Goal: Check status: Check status

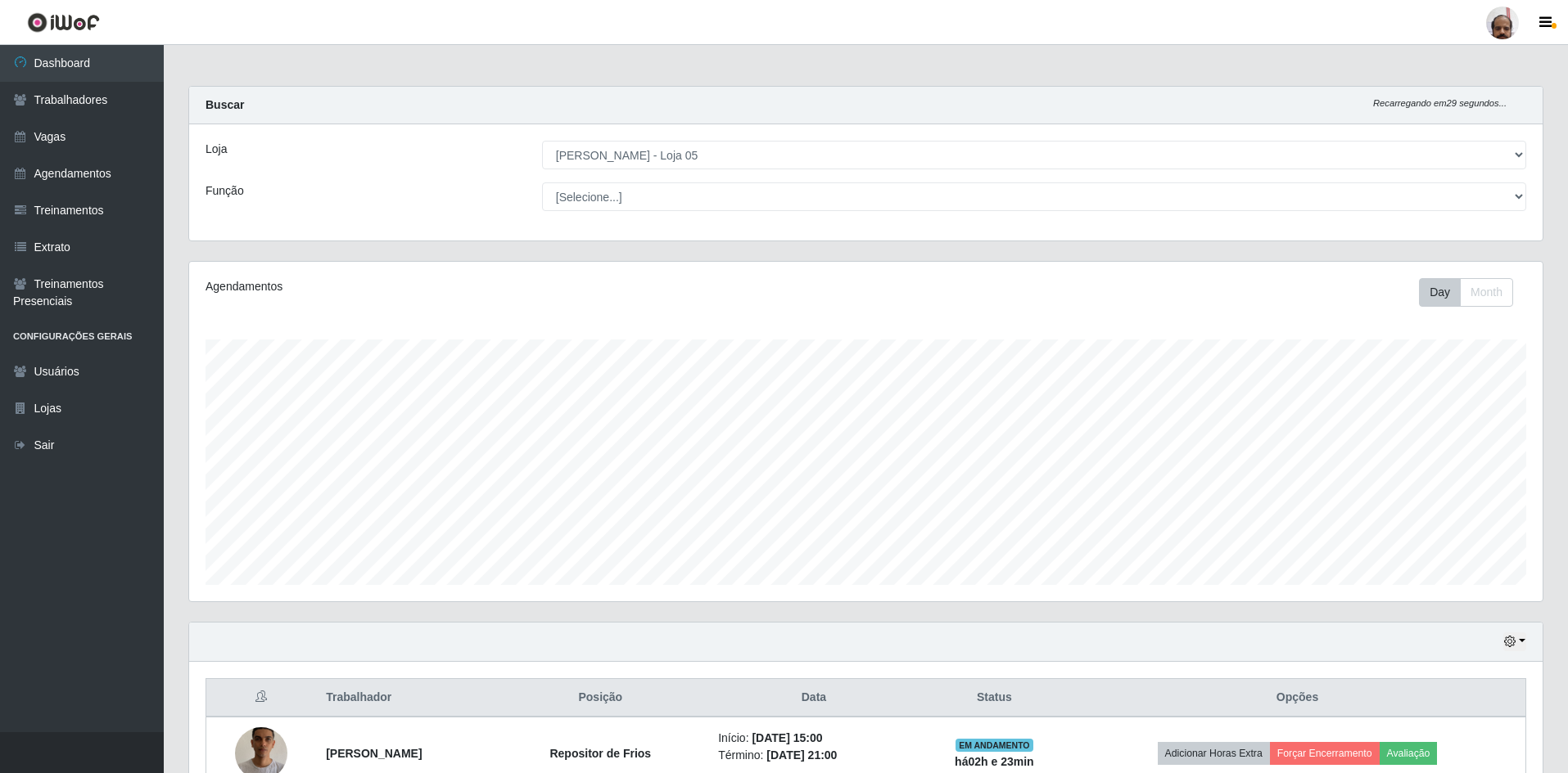
select select "252"
click at [1524, 636] on button "button" at bounding box center [1514, 642] width 23 height 19
click at [1473, 551] on button "3 dias" at bounding box center [1460, 547] width 130 height 34
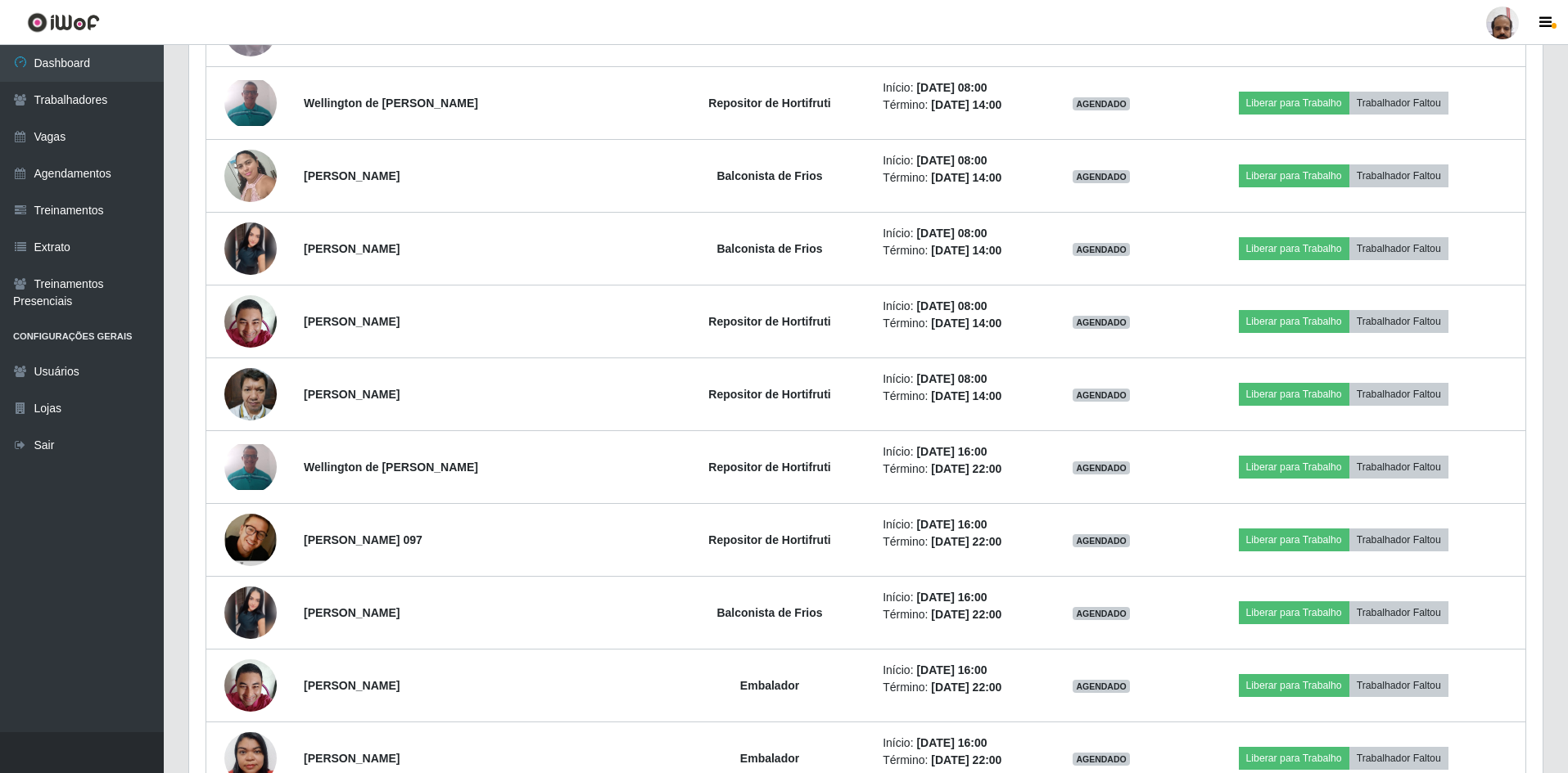
scroll to position [6896, 0]
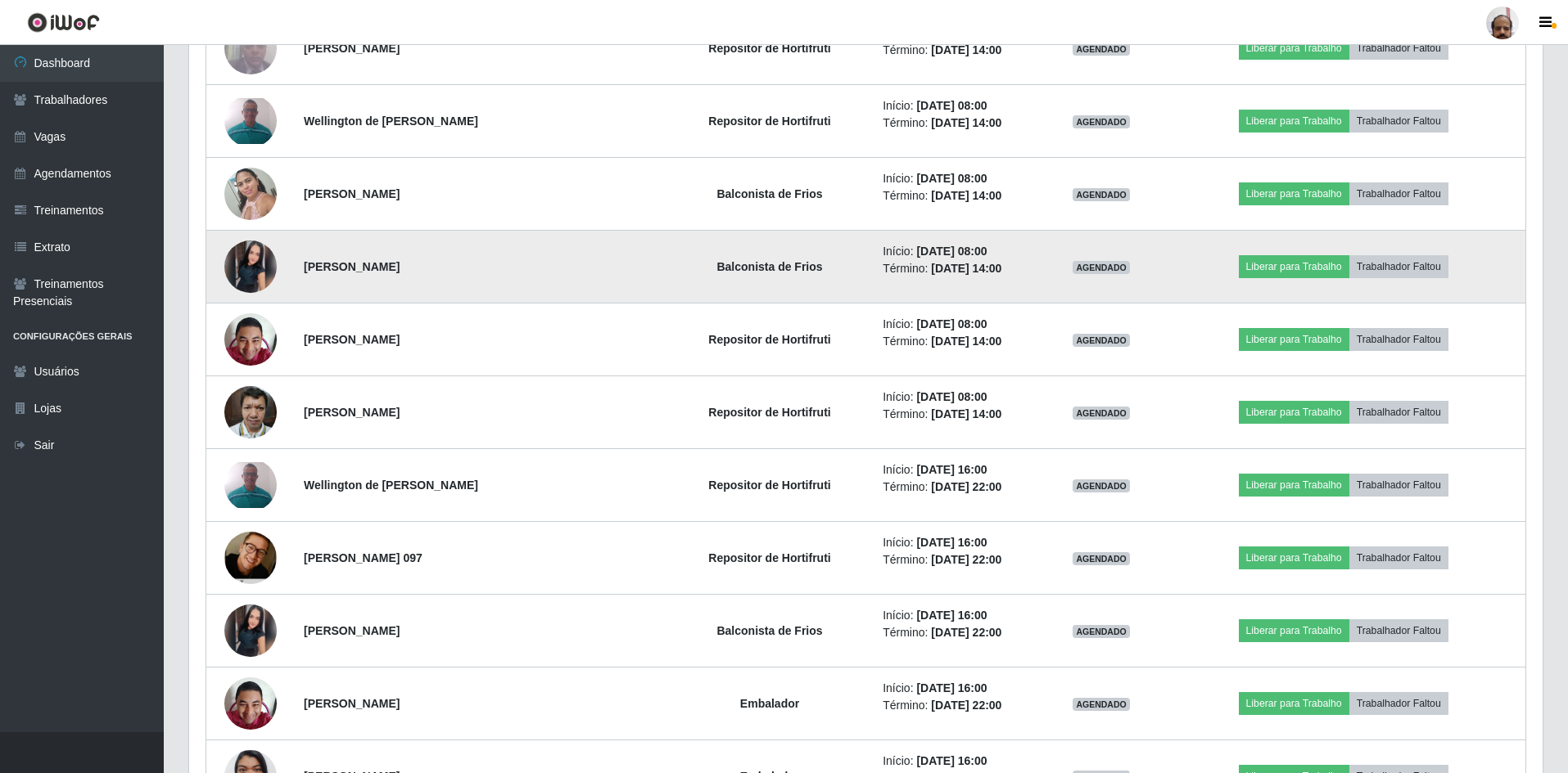
click at [267, 257] on img at bounding box center [250, 266] width 52 height 52
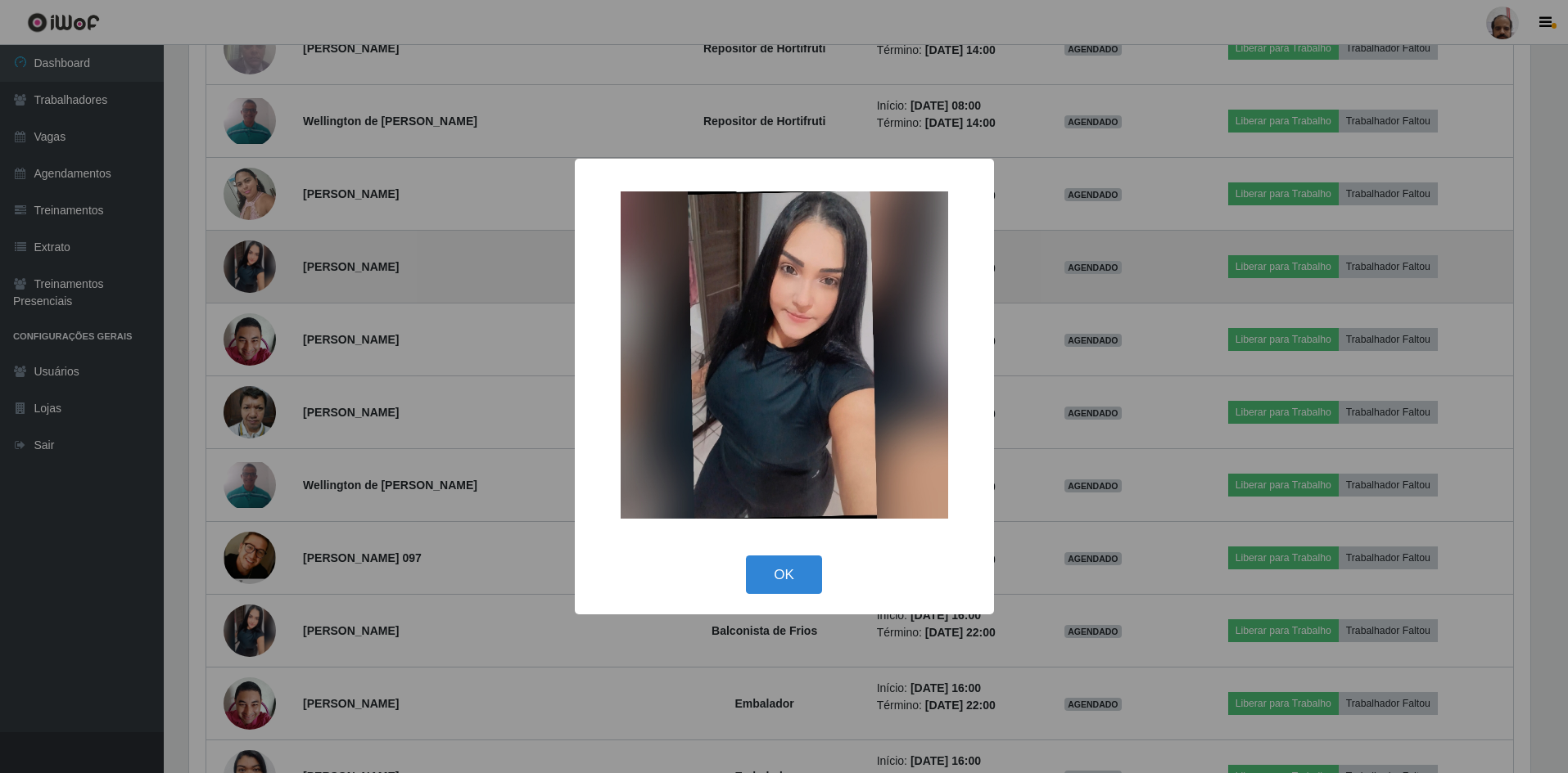
scroll to position [340, 1345]
click at [267, 257] on div "× OK Cancel" at bounding box center [786, 386] width 1572 height 773
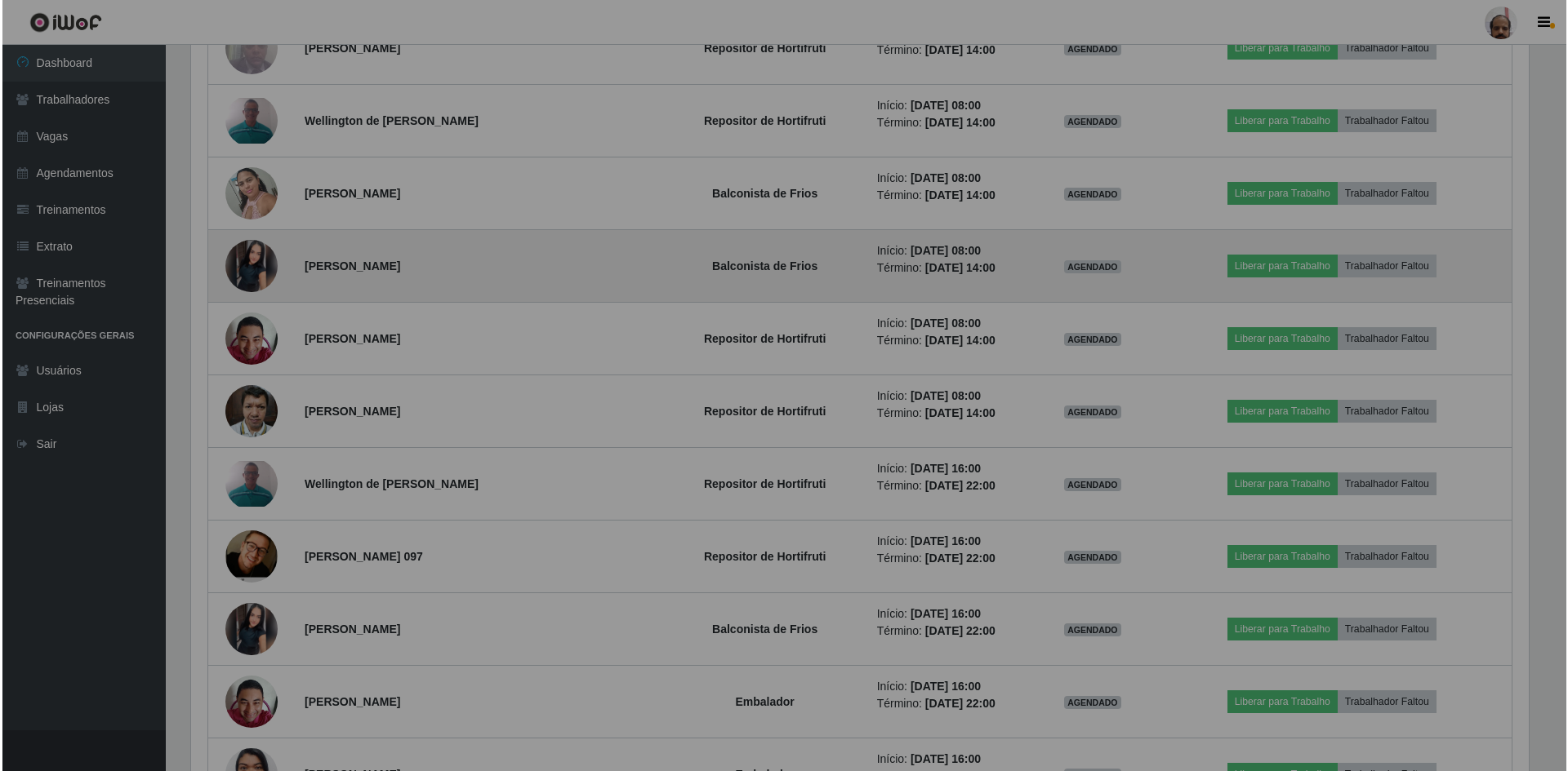
scroll to position [339, 1350]
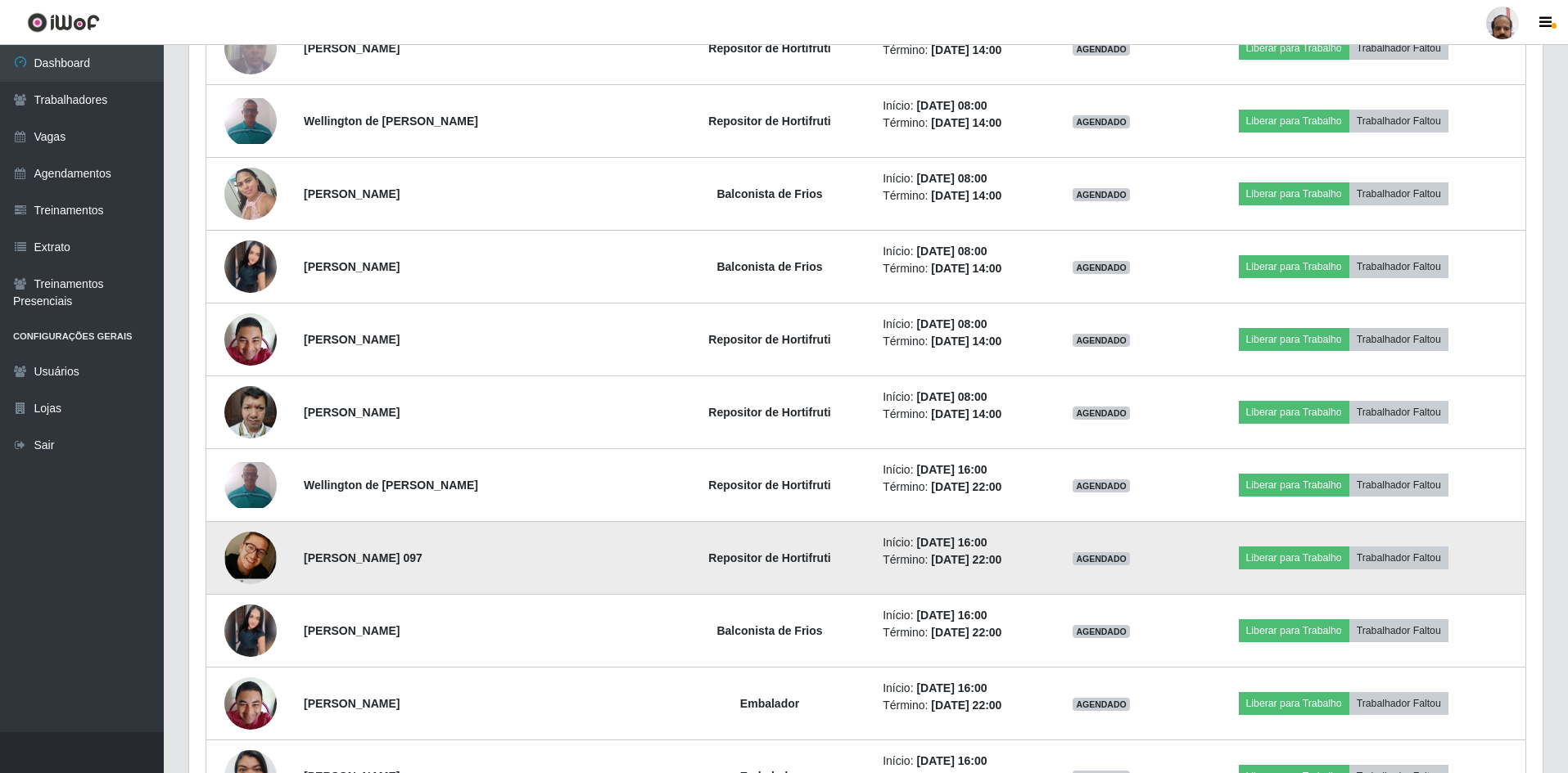
click at [248, 550] on img at bounding box center [250, 557] width 52 height 79
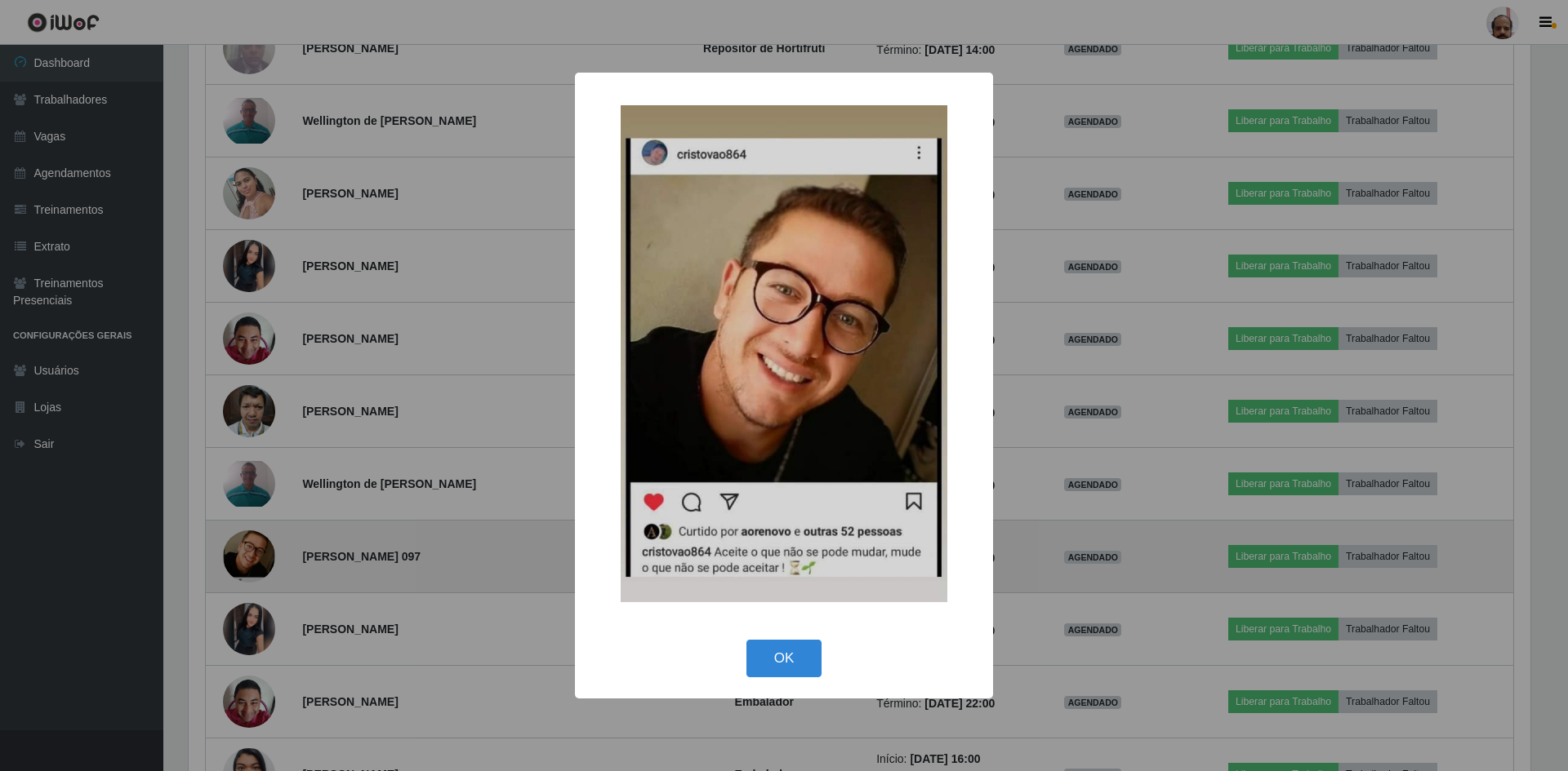
click at [249, 549] on div "× OK Cancel" at bounding box center [784, 386] width 1568 height 771
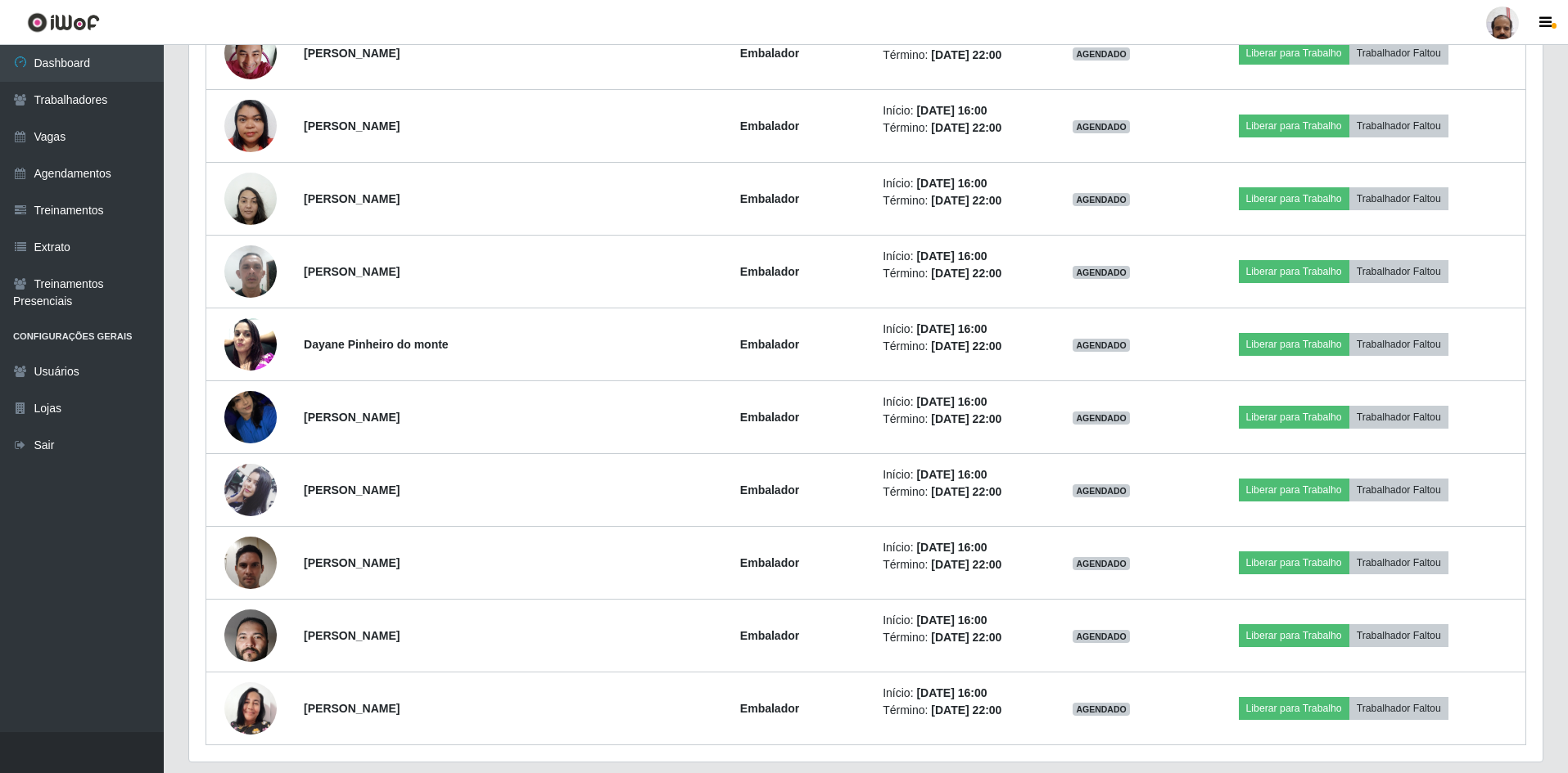
scroll to position [7492, 0]
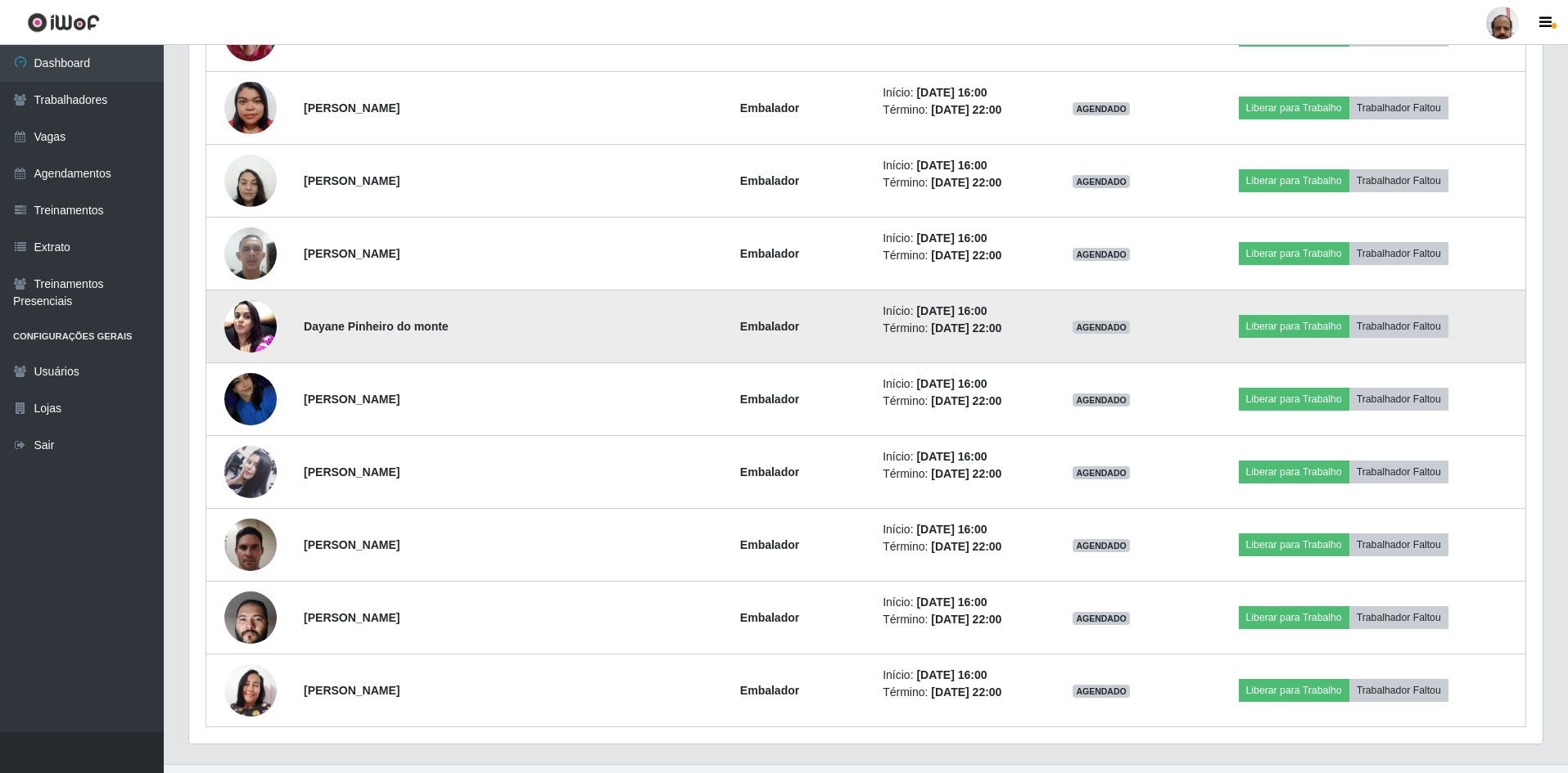
click at [250, 329] on img at bounding box center [250, 326] width 52 height 70
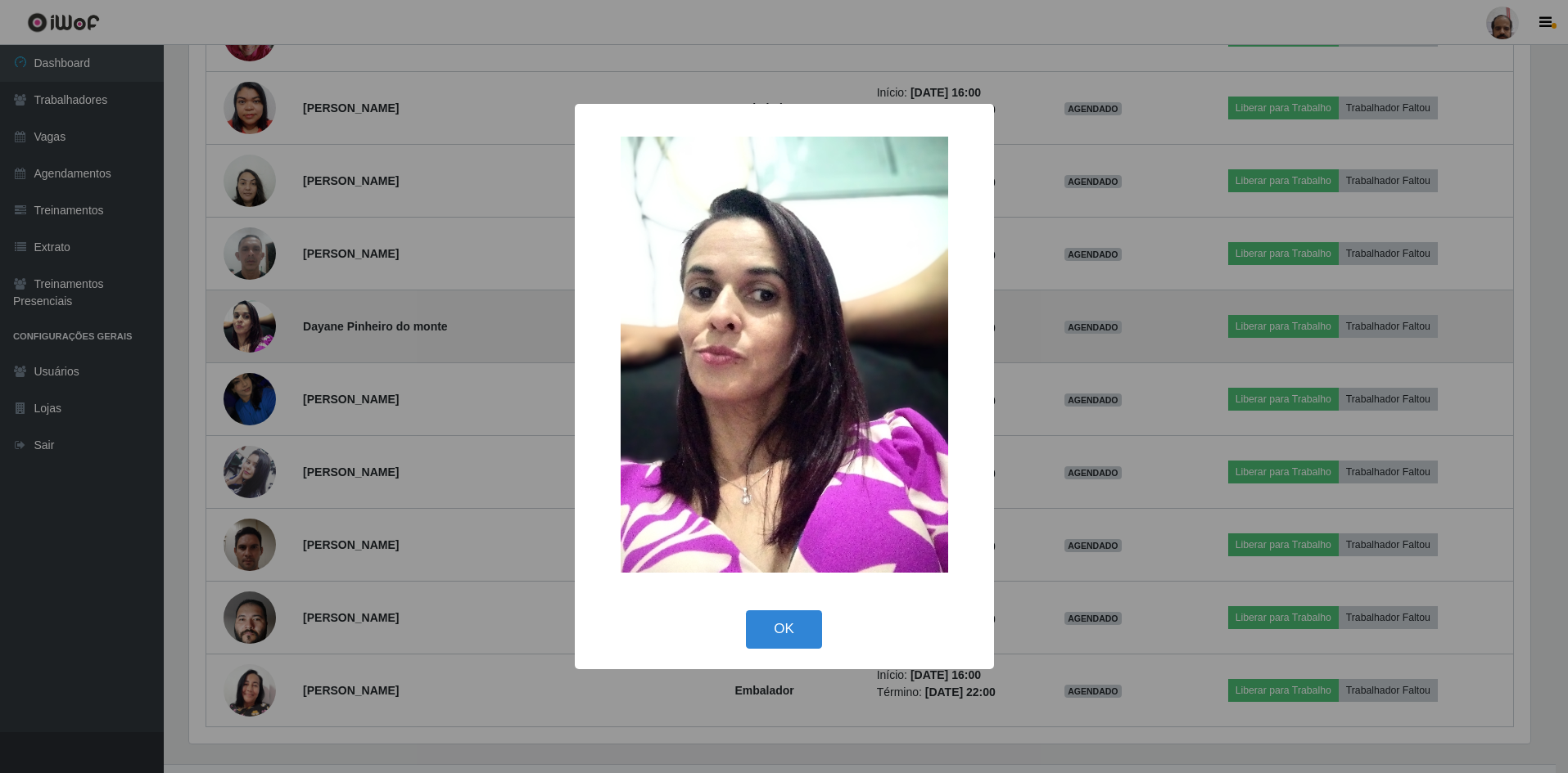
scroll to position [340, 1345]
click at [250, 329] on div "× OK Cancel" at bounding box center [786, 386] width 1572 height 773
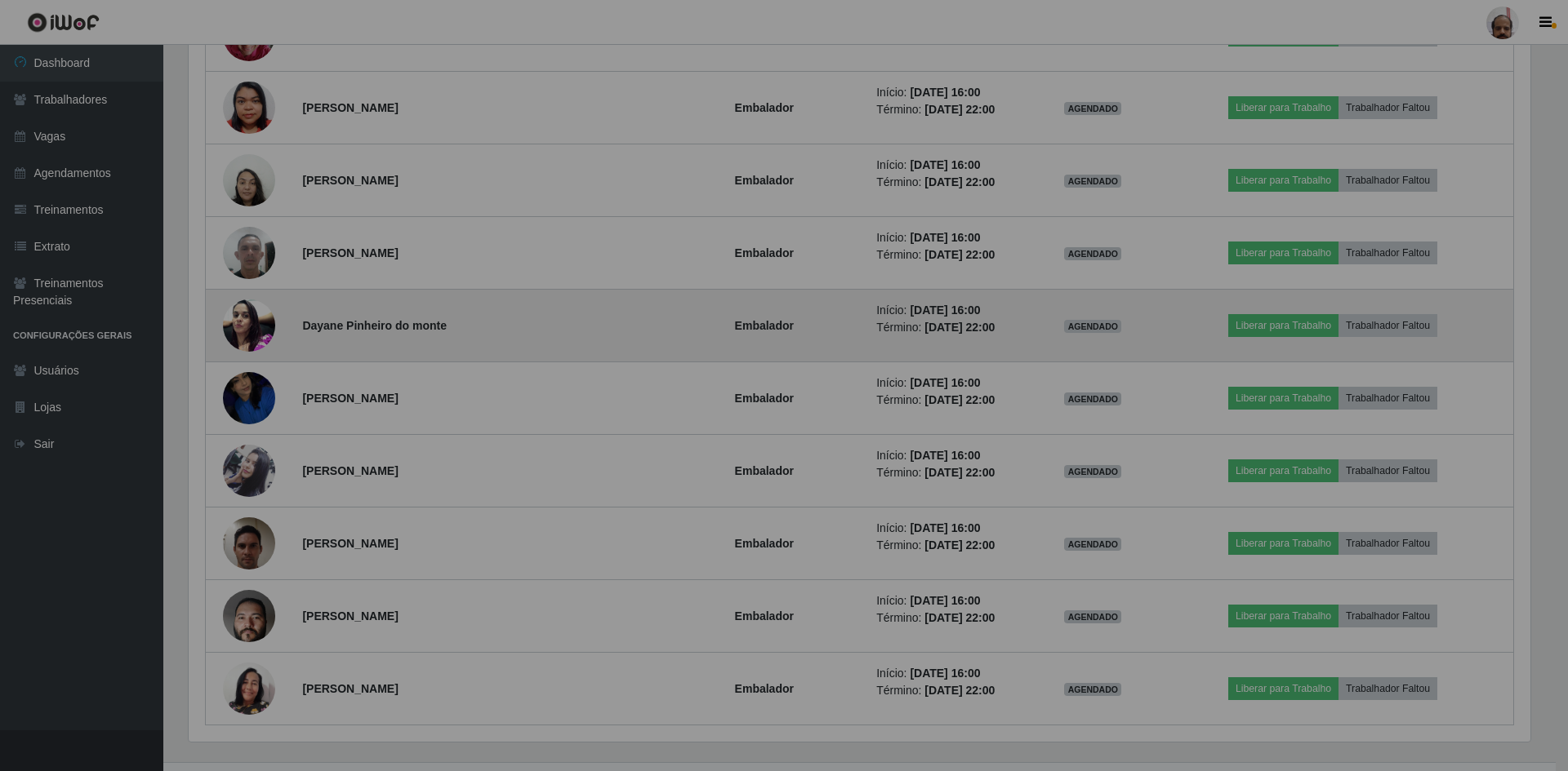
scroll to position [339, 1350]
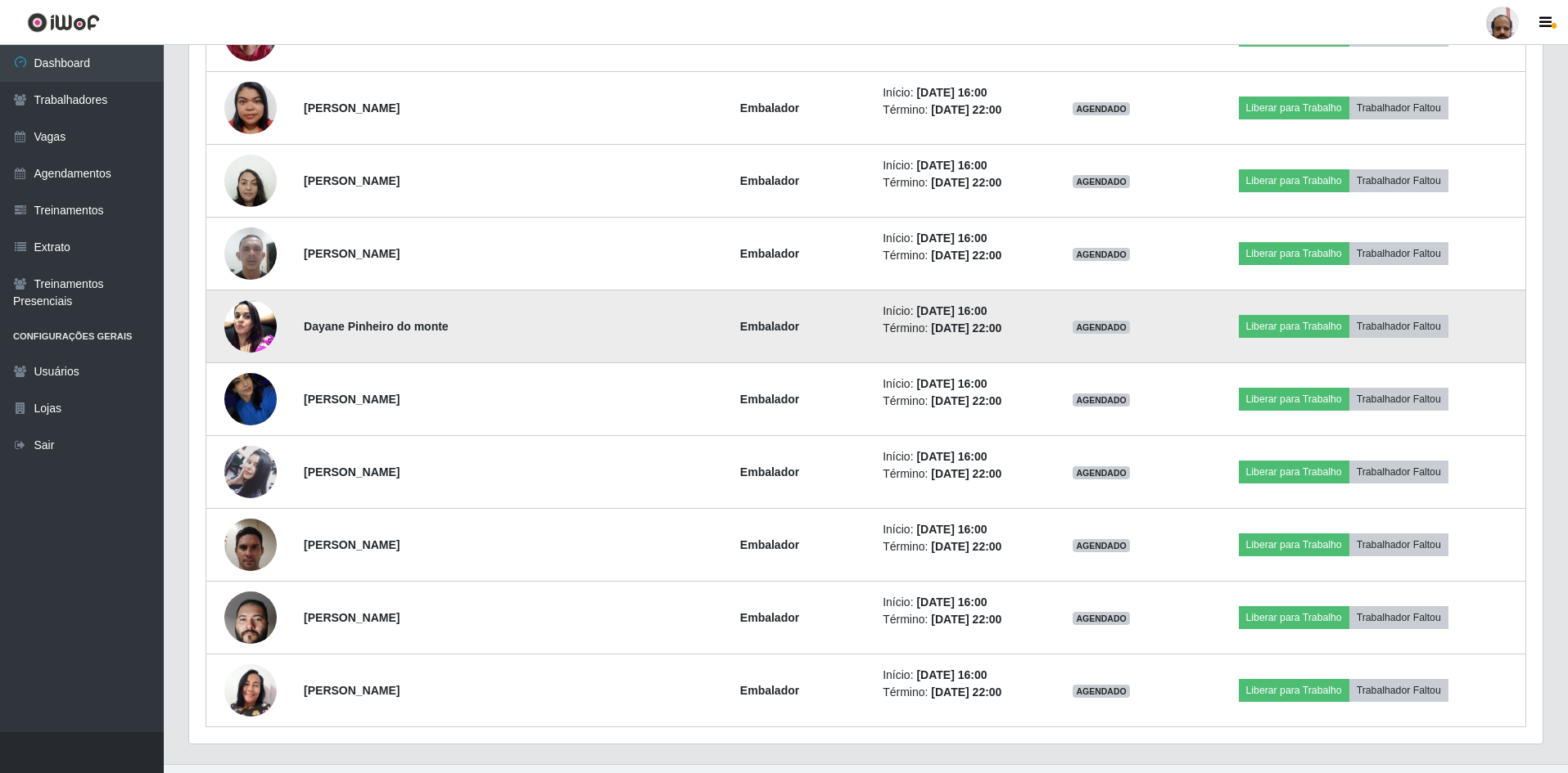
click at [267, 328] on img at bounding box center [250, 326] width 52 height 70
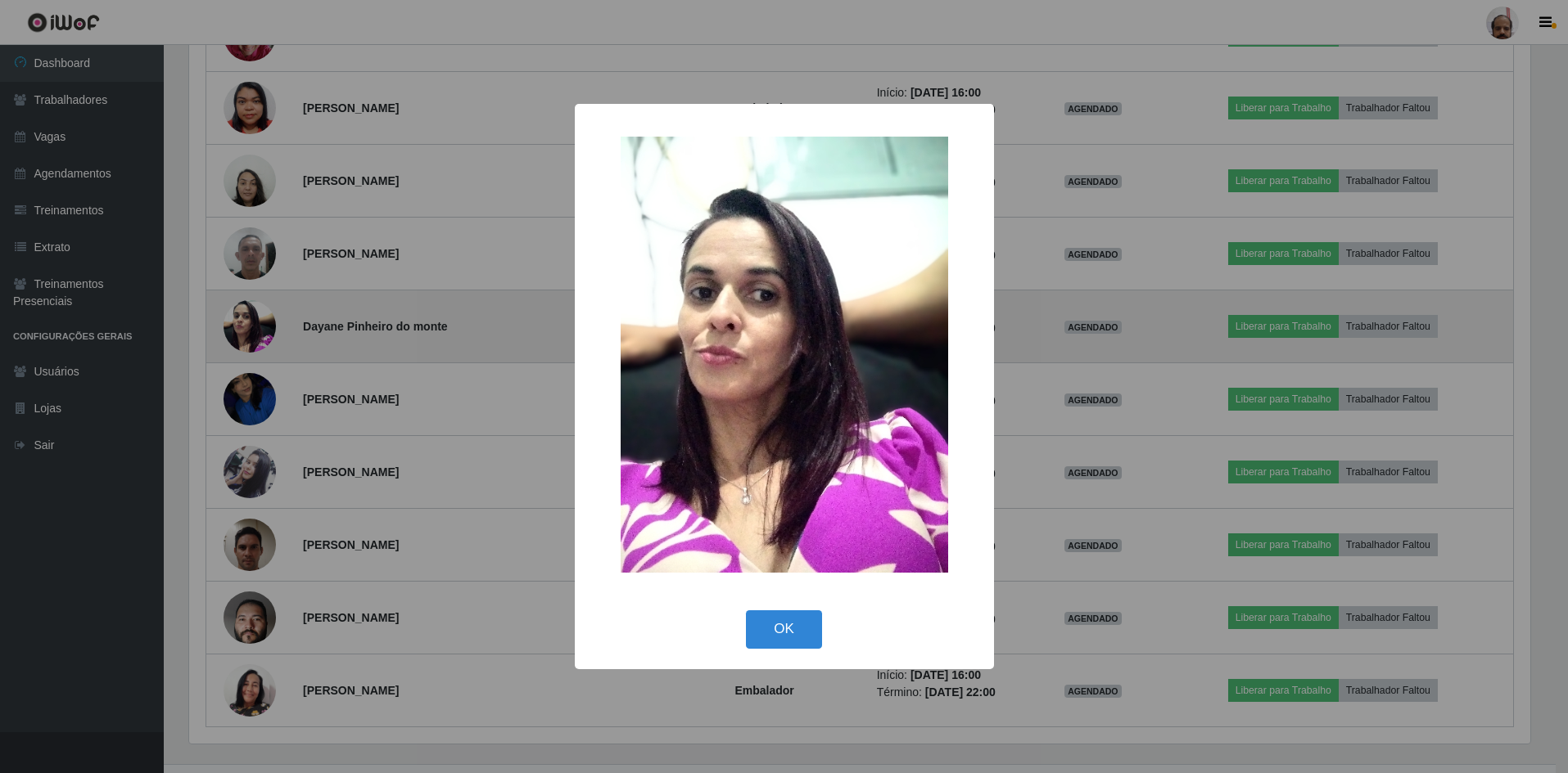
scroll to position [340, 1345]
click at [267, 328] on div "× OK Cancel" at bounding box center [786, 386] width 1572 height 773
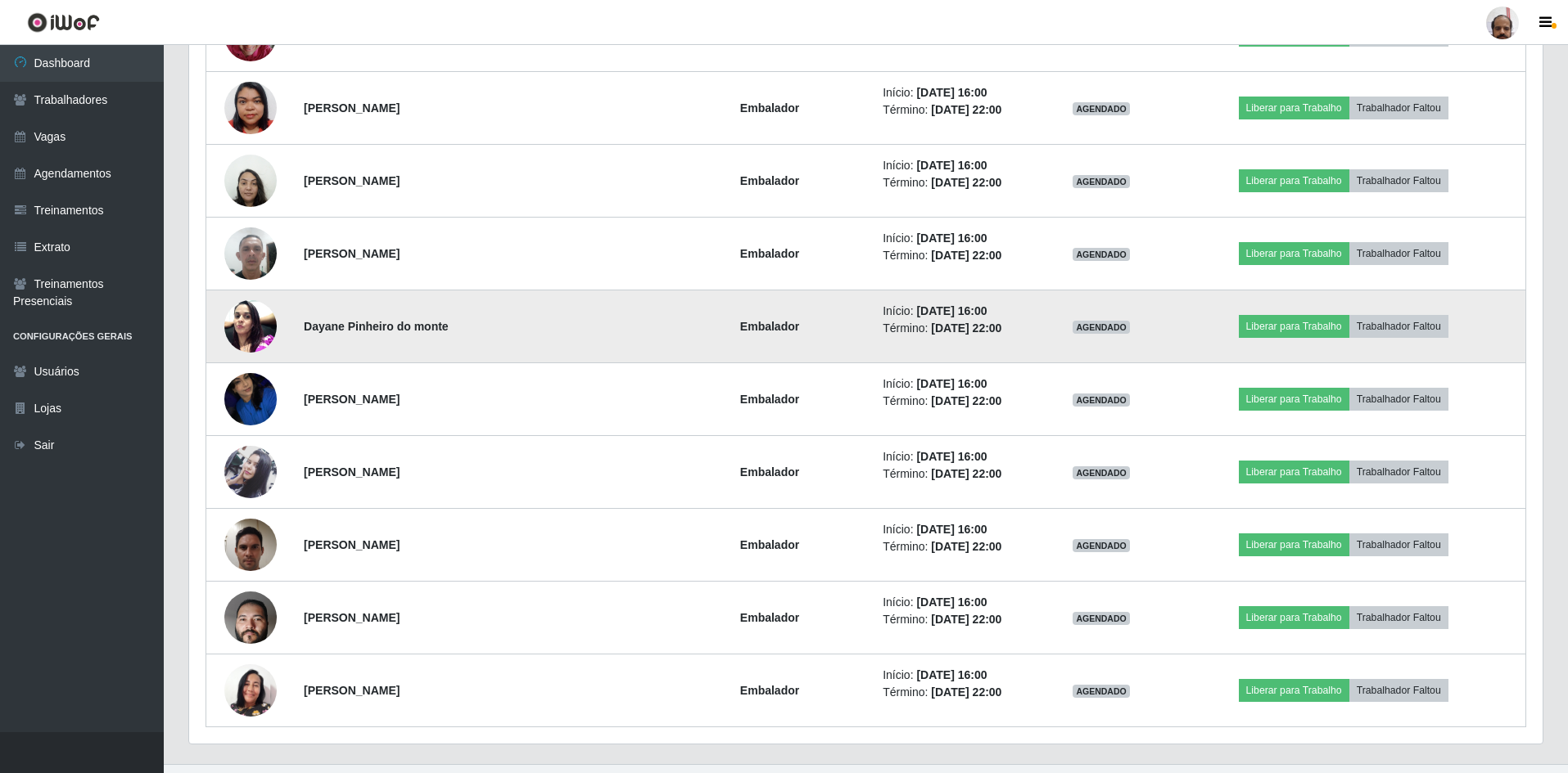
scroll to position [340, 1354]
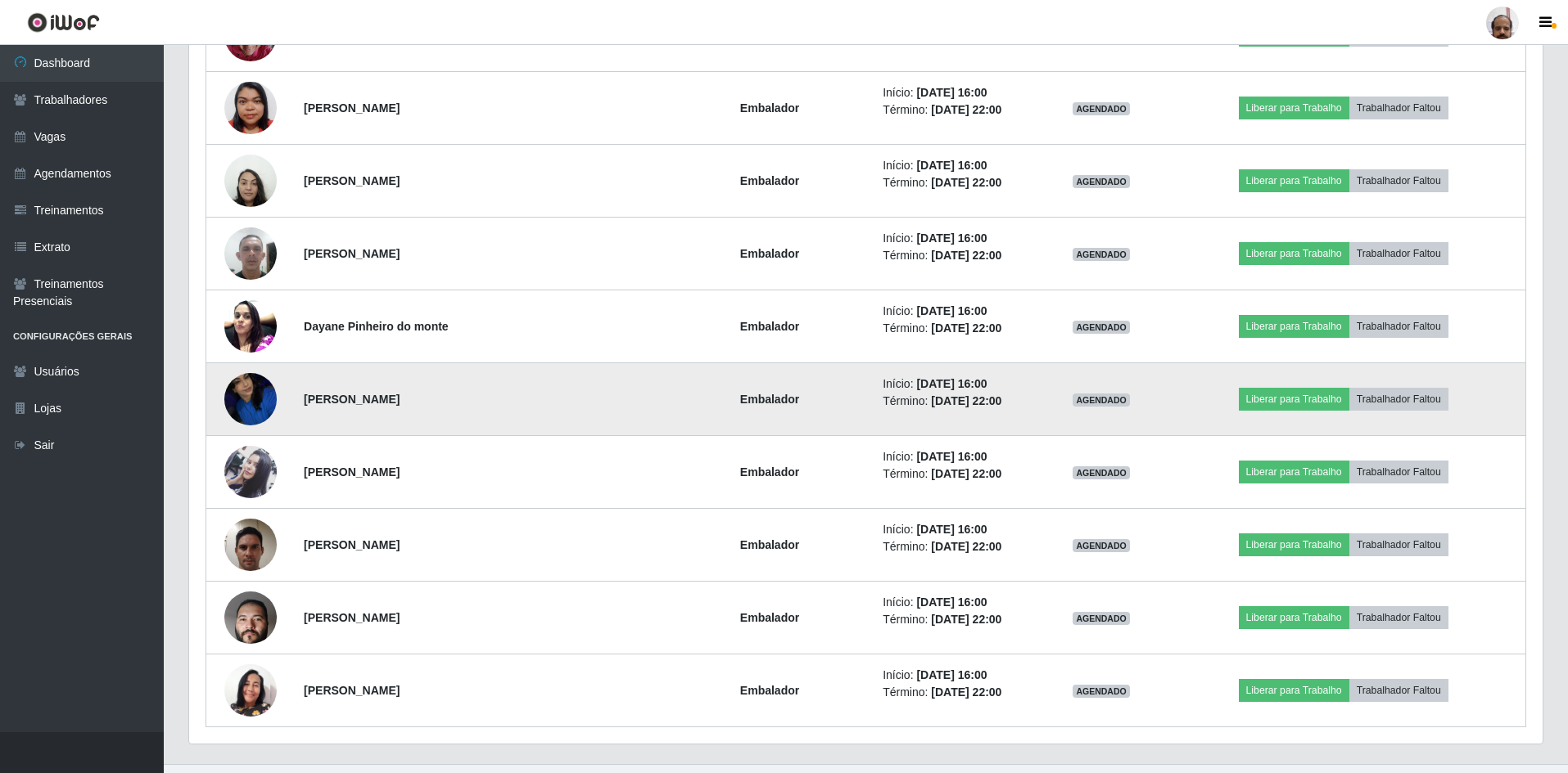
click at [255, 386] on img at bounding box center [250, 398] width 52 height 93
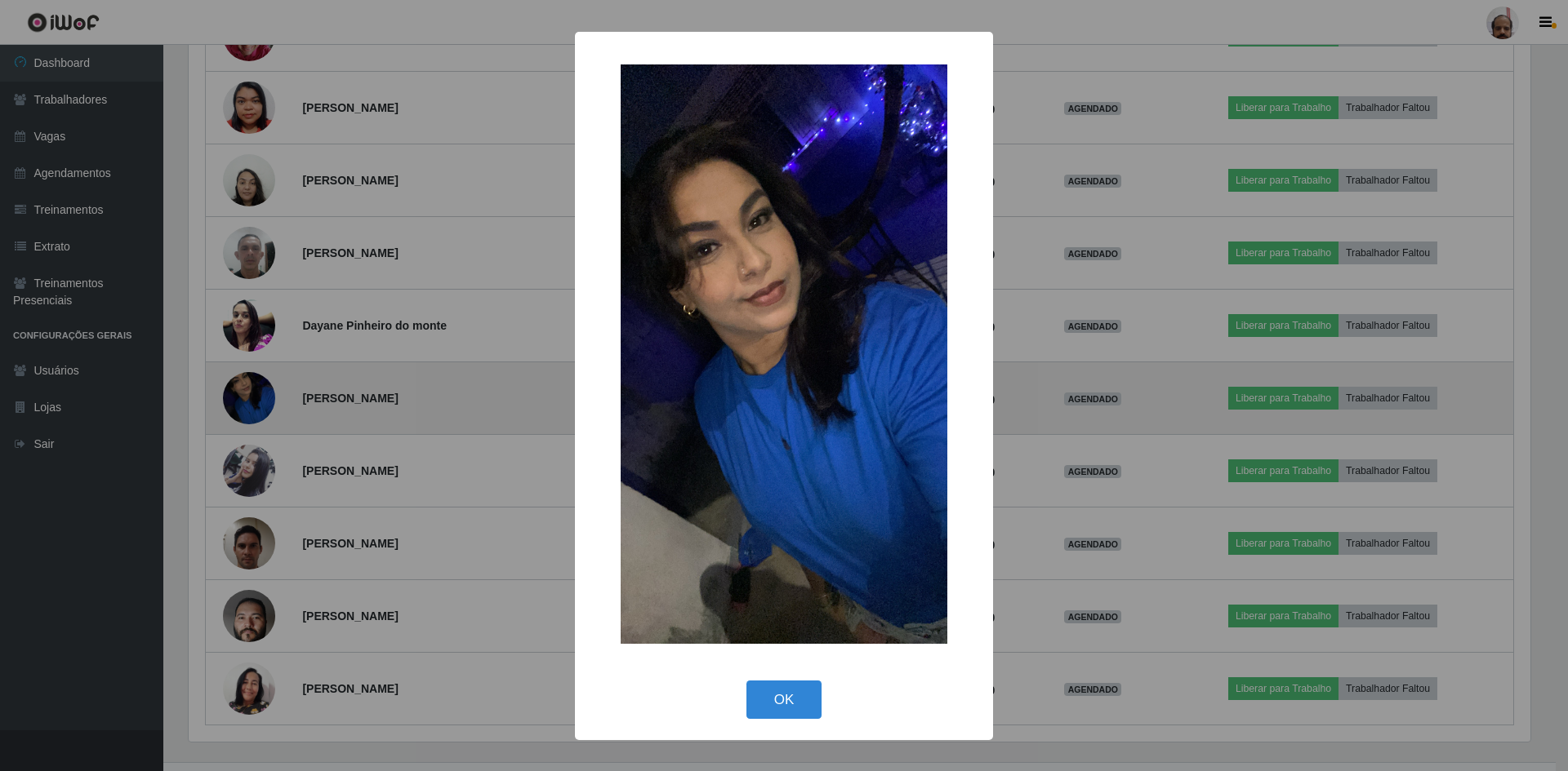
click at [255, 386] on div "× OK Cancel" at bounding box center [784, 386] width 1568 height 771
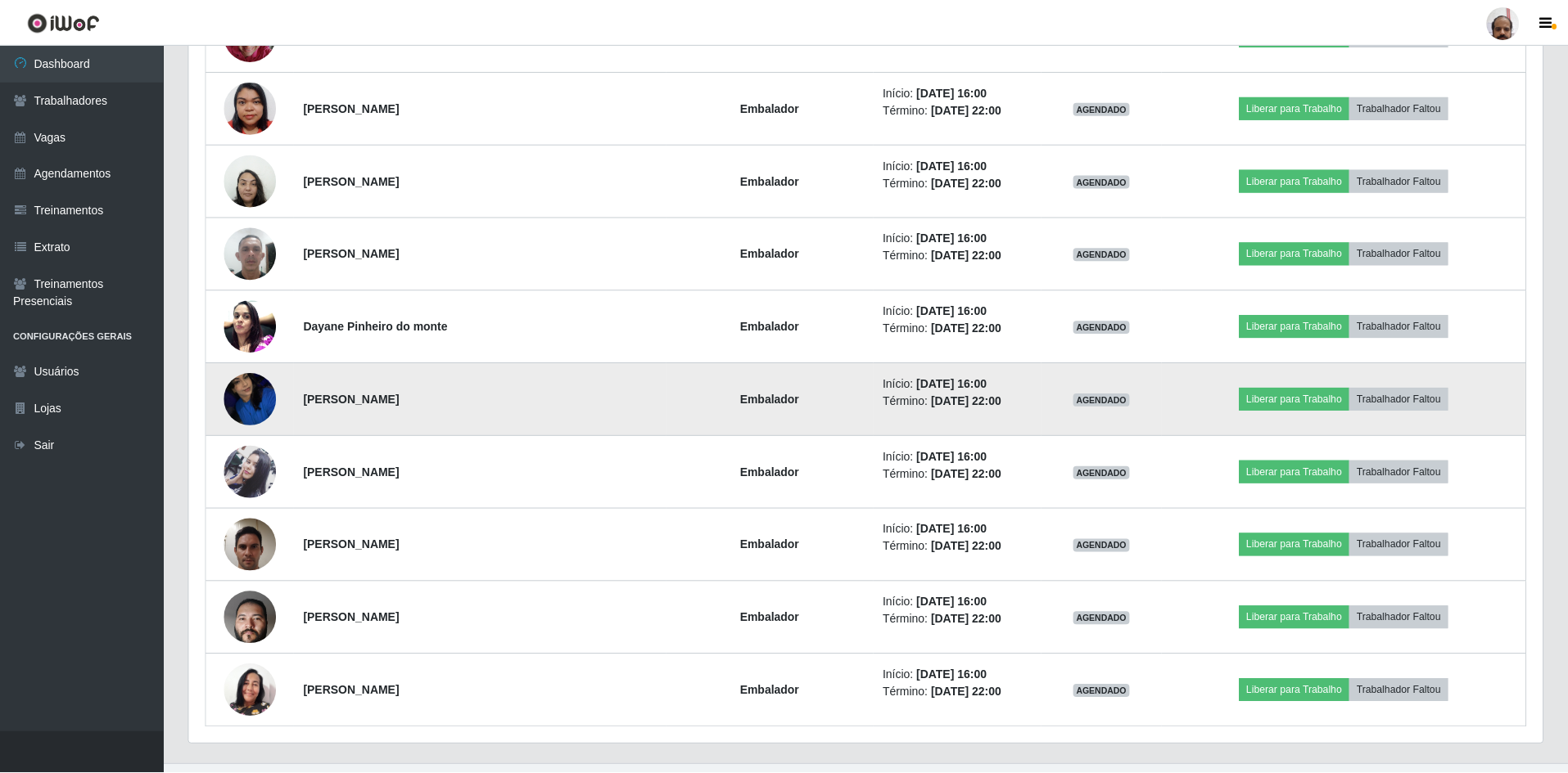
scroll to position [340, 1354]
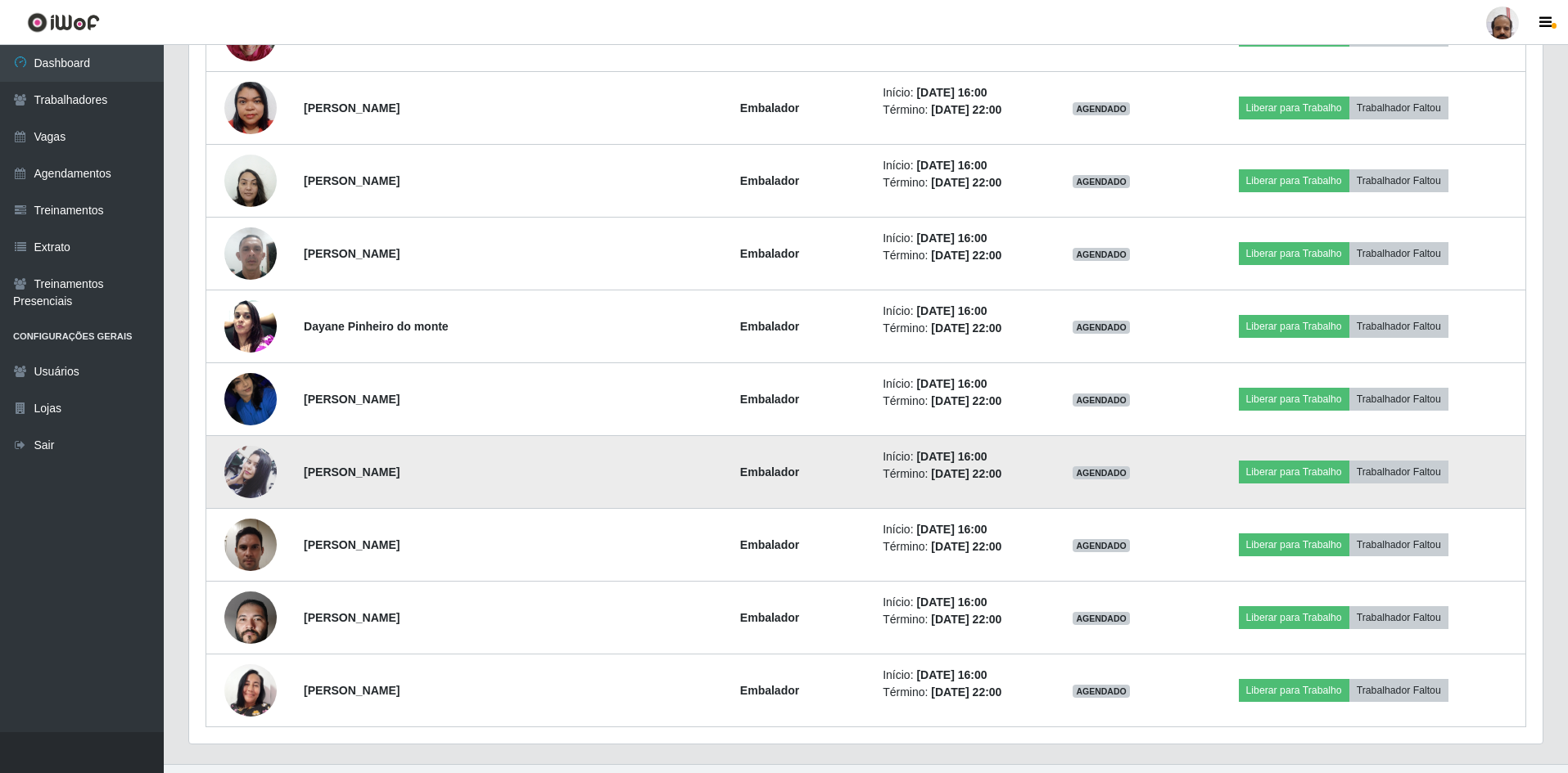
click at [256, 463] on img at bounding box center [250, 473] width 52 height 88
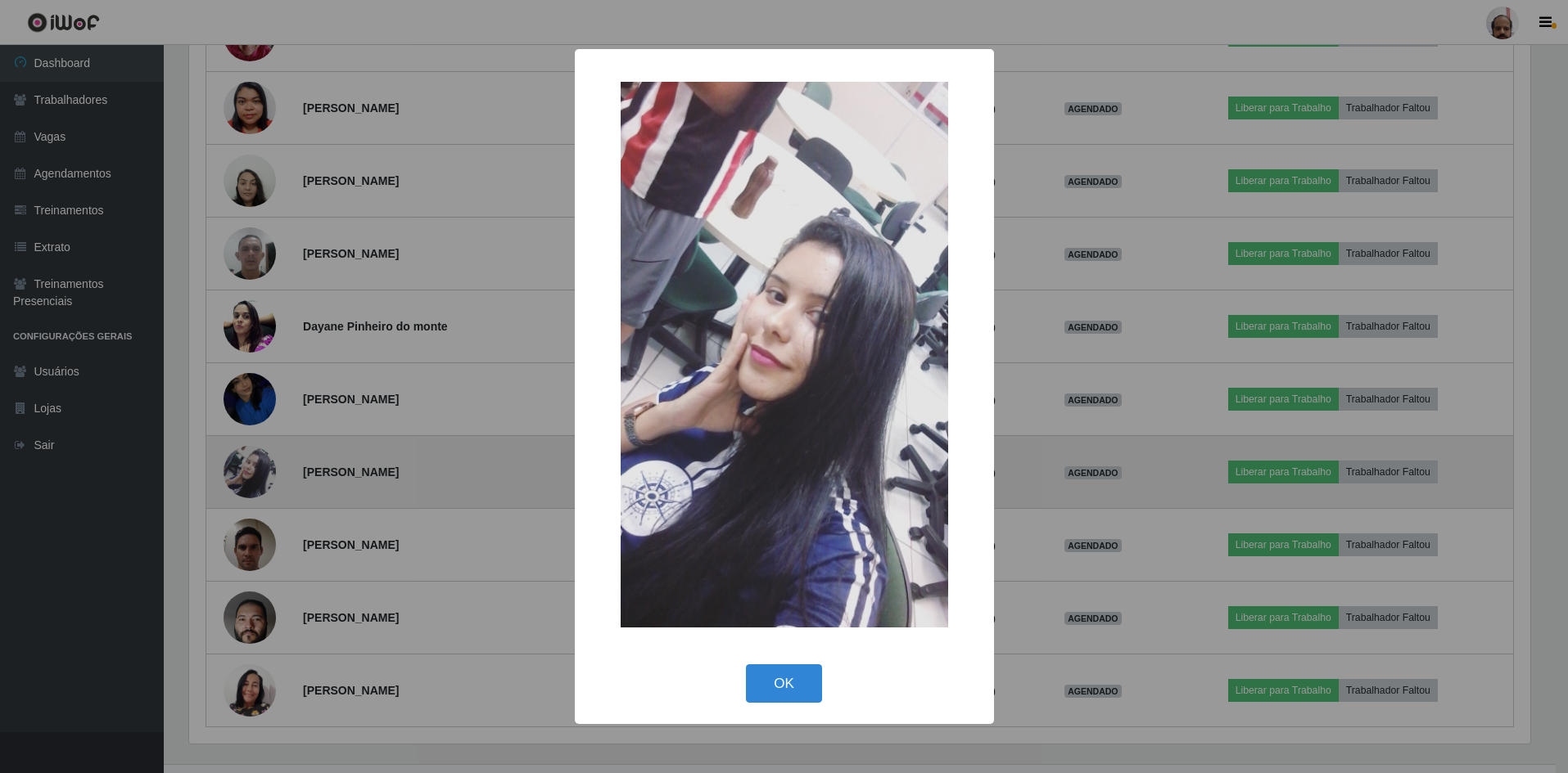
scroll to position [340, 1345]
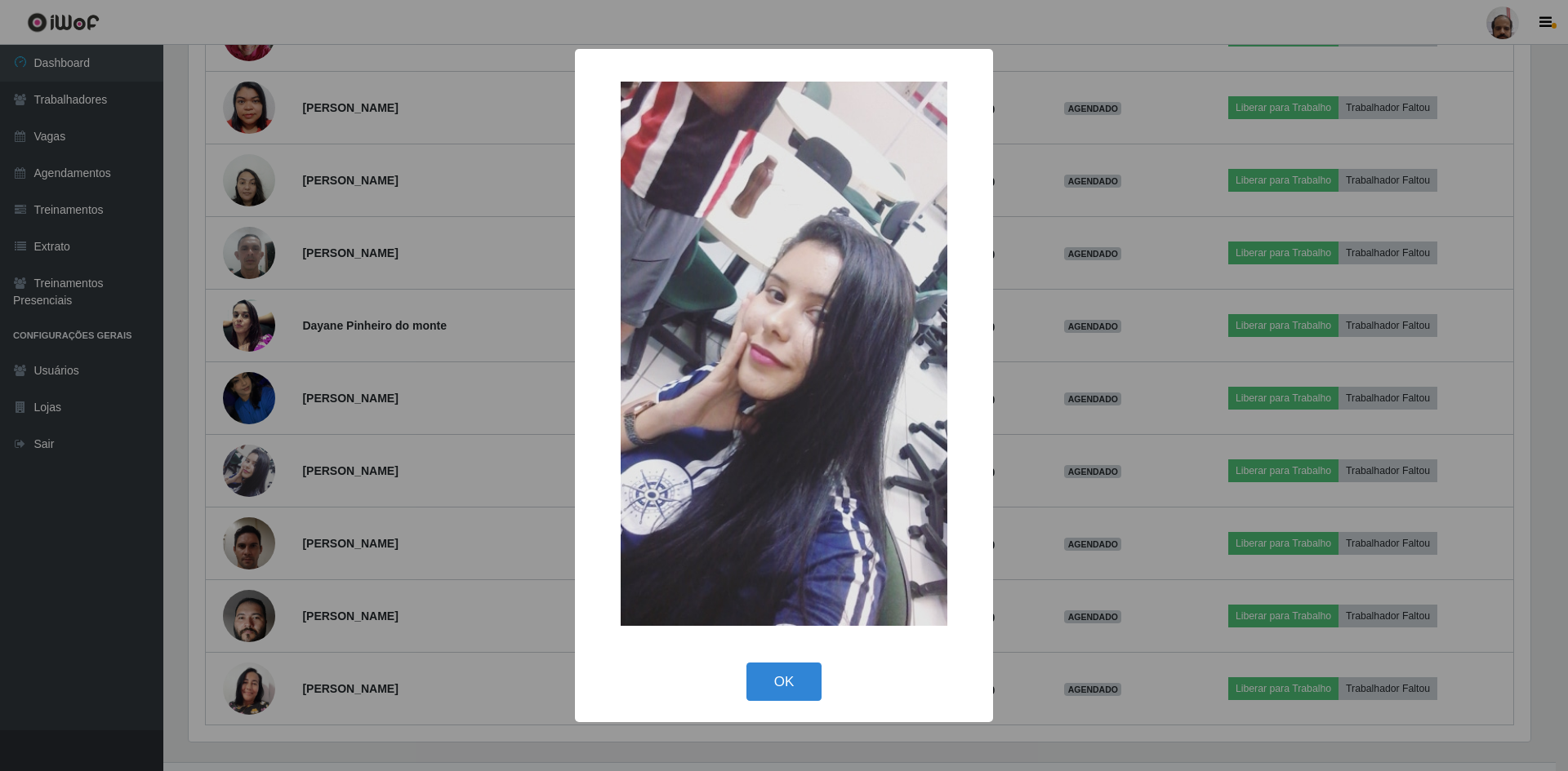
click at [256, 462] on div "× OK Cancel" at bounding box center [784, 386] width 1568 height 771
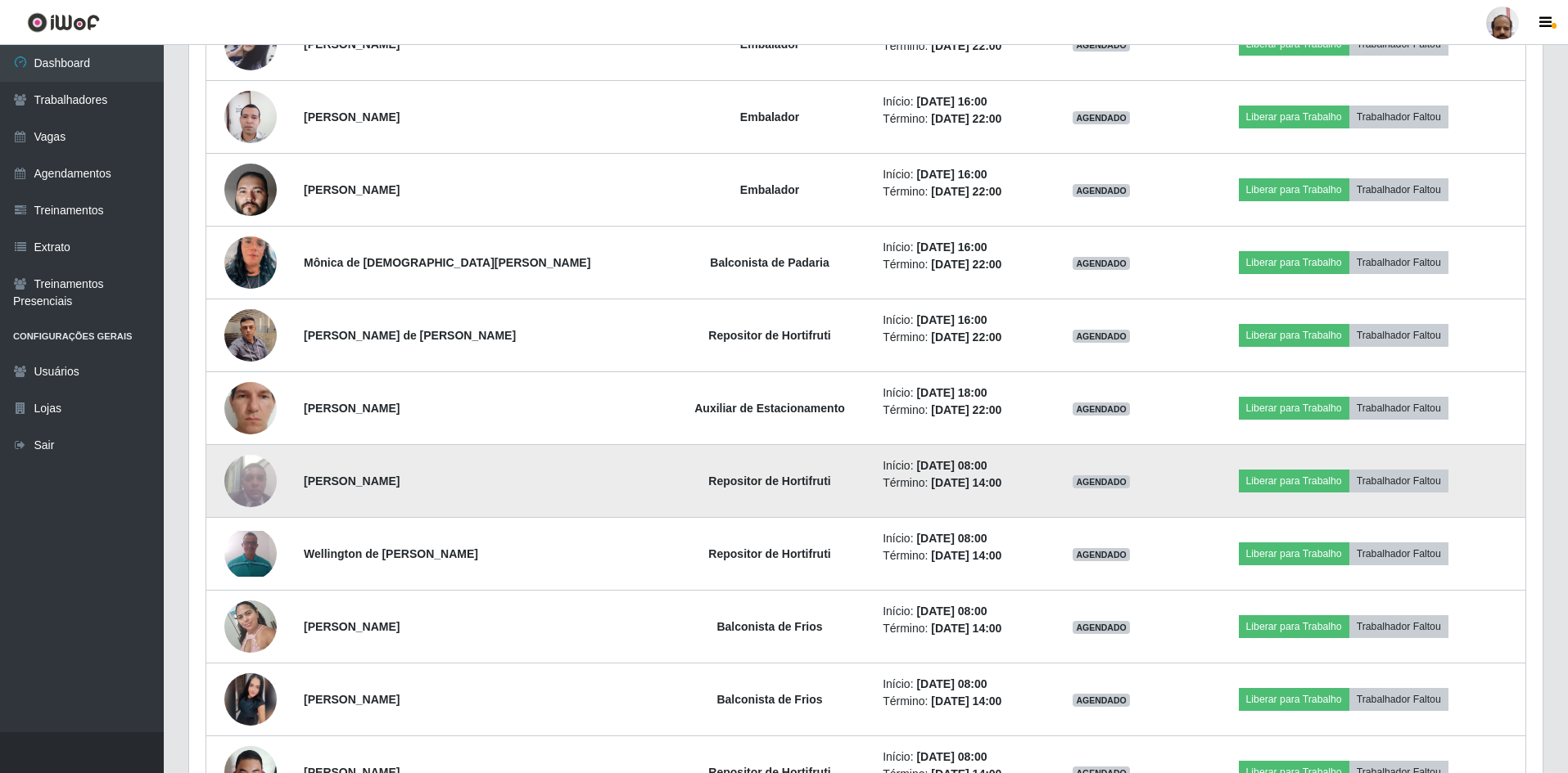
scroll to position [6297, 0]
